Goal: Find contact information: Find contact information

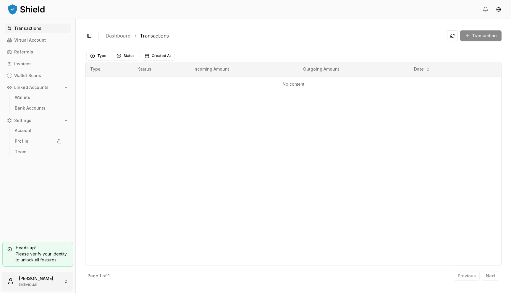
click at [28, 285] on html "Transactions Virtual Account Referrals Invoices Wallet Scans Linked Accounts Wa…" at bounding box center [255, 146] width 511 height 293
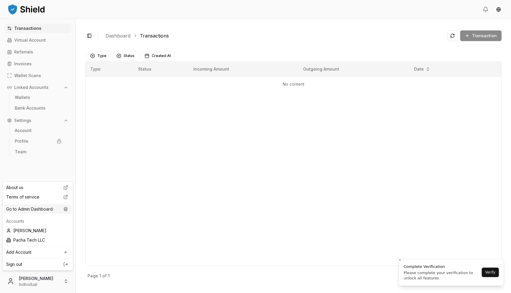
click at [59, 209] on div "Go to Admin Dashboard" at bounding box center [38, 209] width 68 height 9
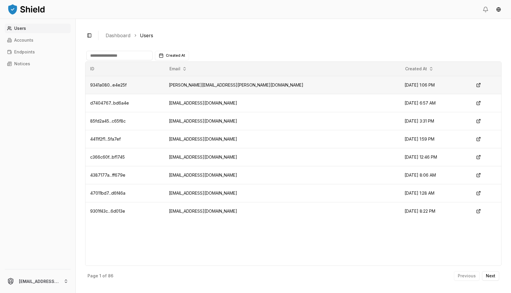
click at [219, 84] on td "[PERSON_NAME][EMAIL_ADDRESS][PERSON_NAME][DOMAIN_NAME]" at bounding box center [281, 85] width 235 height 18
copy td "[PERSON_NAME][EMAIL_ADDRESS][PERSON_NAME][DOMAIN_NAME]"
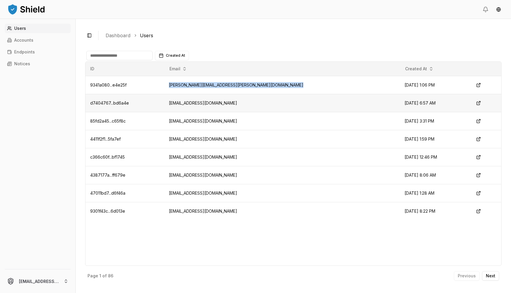
click at [223, 101] on td "[EMAIL_ADDRESS][DOMAIN_NAME]" at bounding box center [281, 103] width 235 height 18
copy td "[EMAIL_ADDRESS][DOMAIN_NAME]"
click at [210, 117] on td "[EMAIL_ADDRESS][DOMAIN_NAME]" at bounding box center [281, 121] width 235 height 18
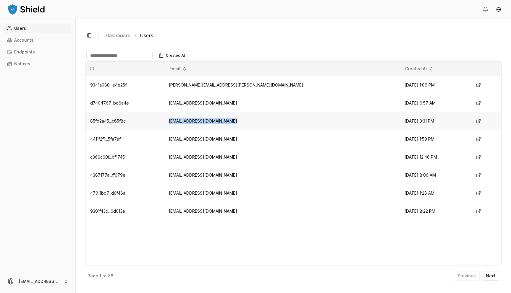
click at [210, 117] on td "[EMAIL_ADDRESS][DOMAIN_NAME]" at bounding box center [281, 121] width 235 height 18
copy td "[EMAIL_ADDRESS][DOMAIN_NAME]"
click at [211, 157] on td "[EMAIL_ADDRESS][DOMAIN_NAME]" at bounding box center [281, 157] width 235 height 18
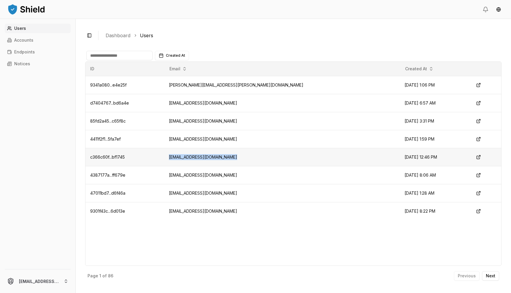
click at [211, 157] on td "[EMAIL_ADDRESS][DOMAIN_NAME]" at bounding box center [281, 157] width 235 height 18
copy td "[EMAIL_ADDRESS][DOMAIN_NAME]"
click at [200, 173] on td "[EMAIL_ADDRESS][DOMAIN_NAME]" at bounding box center [281, 175] width 235 height 18
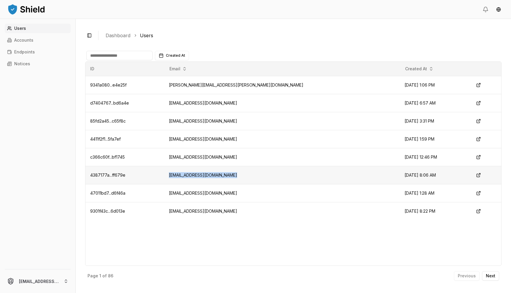
copy td "[EMAIL_ADDRESS][DOMAIN_NAME]"
drag, startPoint x: 187, startPoint y: 85, endPoint x: 215, endPoint y: 87, distance: 29.1
click at [215, 87] on td "[PERSON_NAME][EMAIL_ADDRESS][PERSON_NAME][DOMAIN_NAME]" at bounding box center [281, 85] width 235 height 18
copy td "[PERSON_NAME].[PERSON_NAME]"
click at [218, 103] on td "[EMAIL_ADDRESS][DOMAIN_NAME]" at bounding box center [281, 103] width 235 height 18
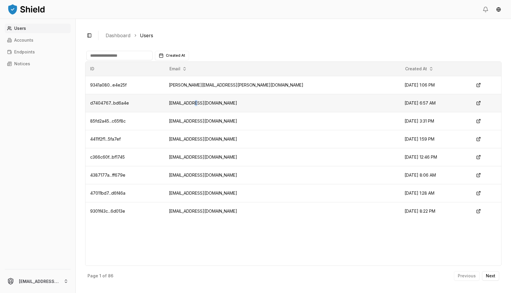
click at [218, 103] on td "[EMAIL_ADDRESS][DOMAIN_NAME]" at bounding box center [281, 103] width 235 height 18
click at [221, 212] on td "[EMAIL_ADDRESS][DOMAIN_NAME]" at bounding box center [281, 211] width 235 height 18
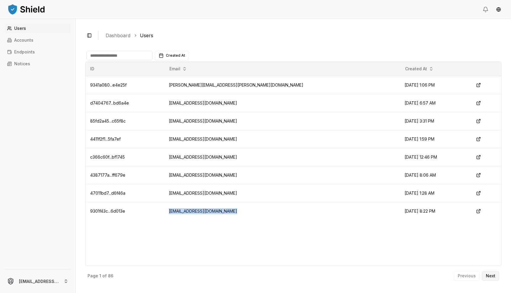
click at [487, 273] on button "Next" at bounding box center [490, 275] width 17 height 9
